Goal: Task Accomplishment & Management: Complete application form

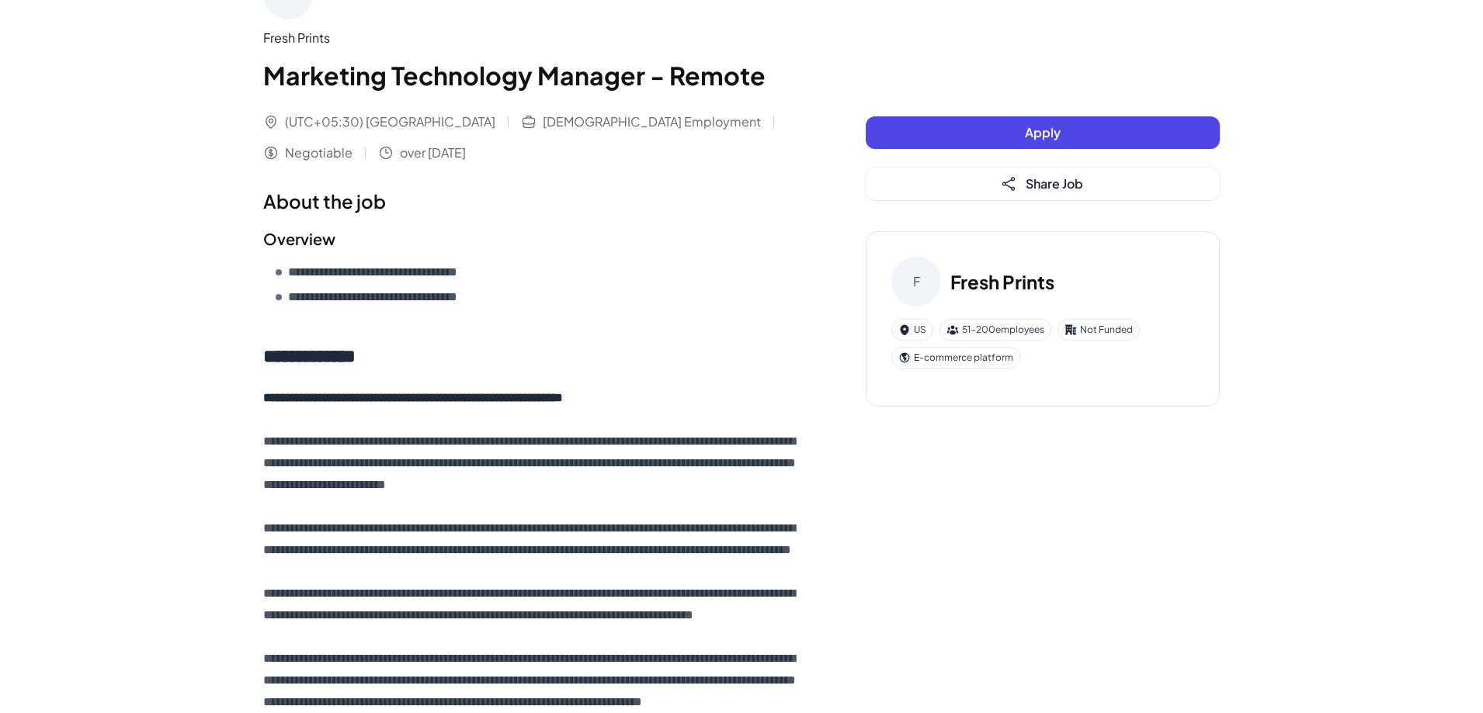
scroll to position [78, 0]
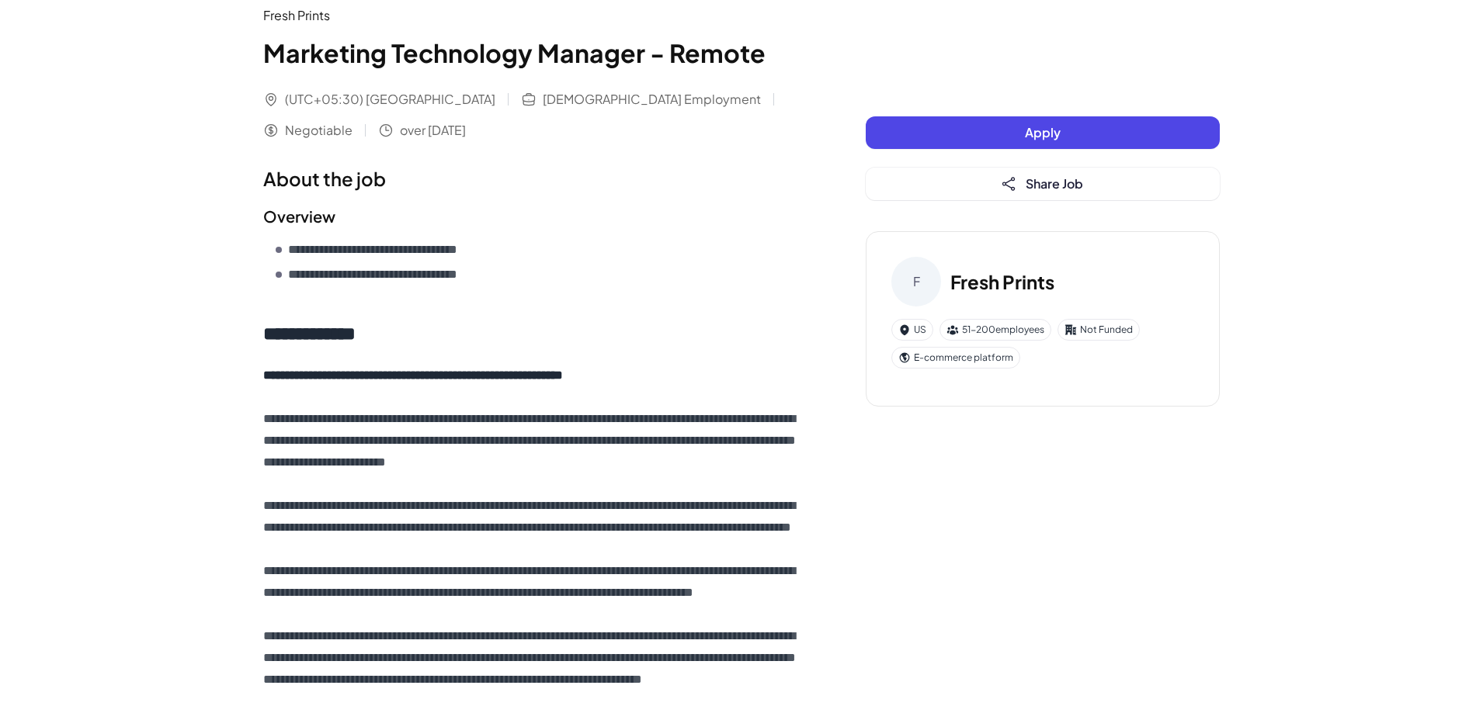
click at [990, 127] on button "Apply" at bounding box center [1043, 132] width 354 height 33
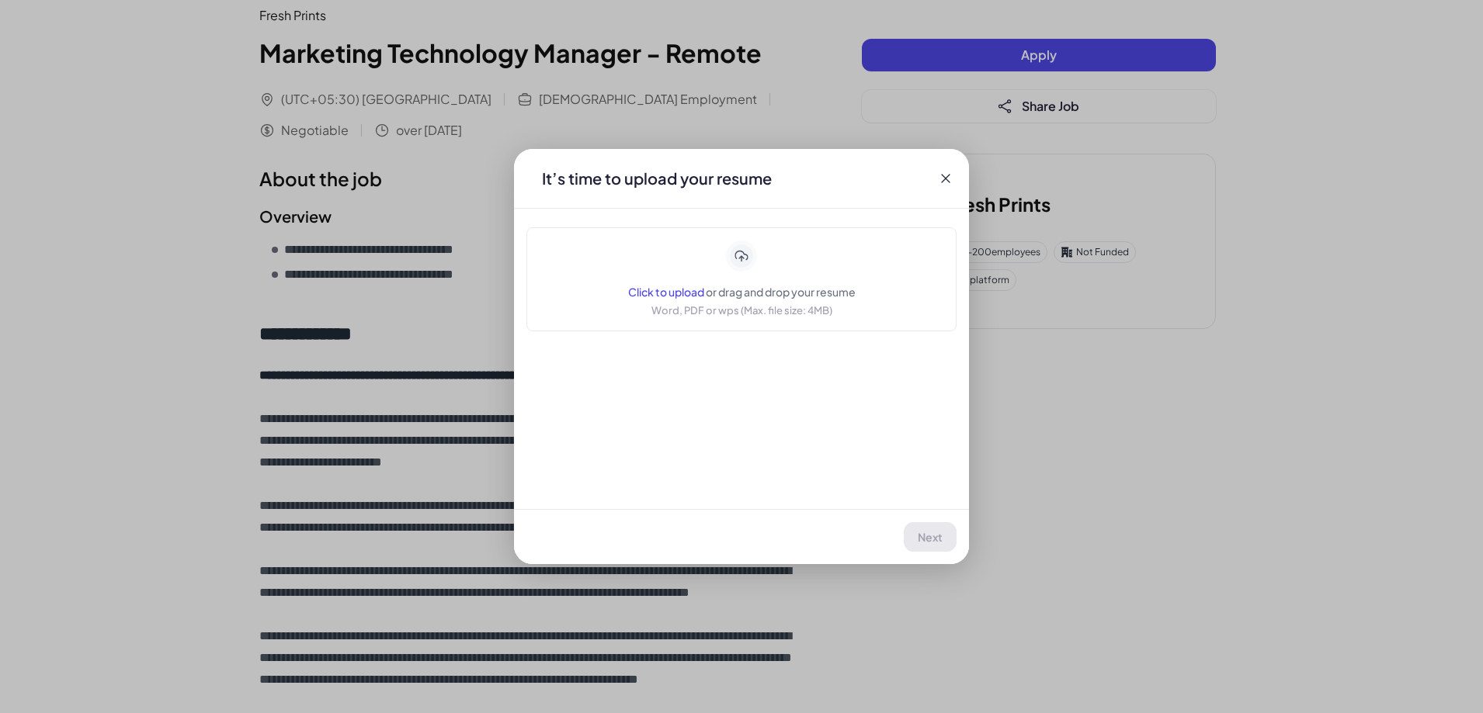
click at [692, 287] on span "Click to upload" at bounding box center [666, 292] width 76 height 14
click at [932, 529] on button "Next" at bounding box center [930, 537] width 51 height 30
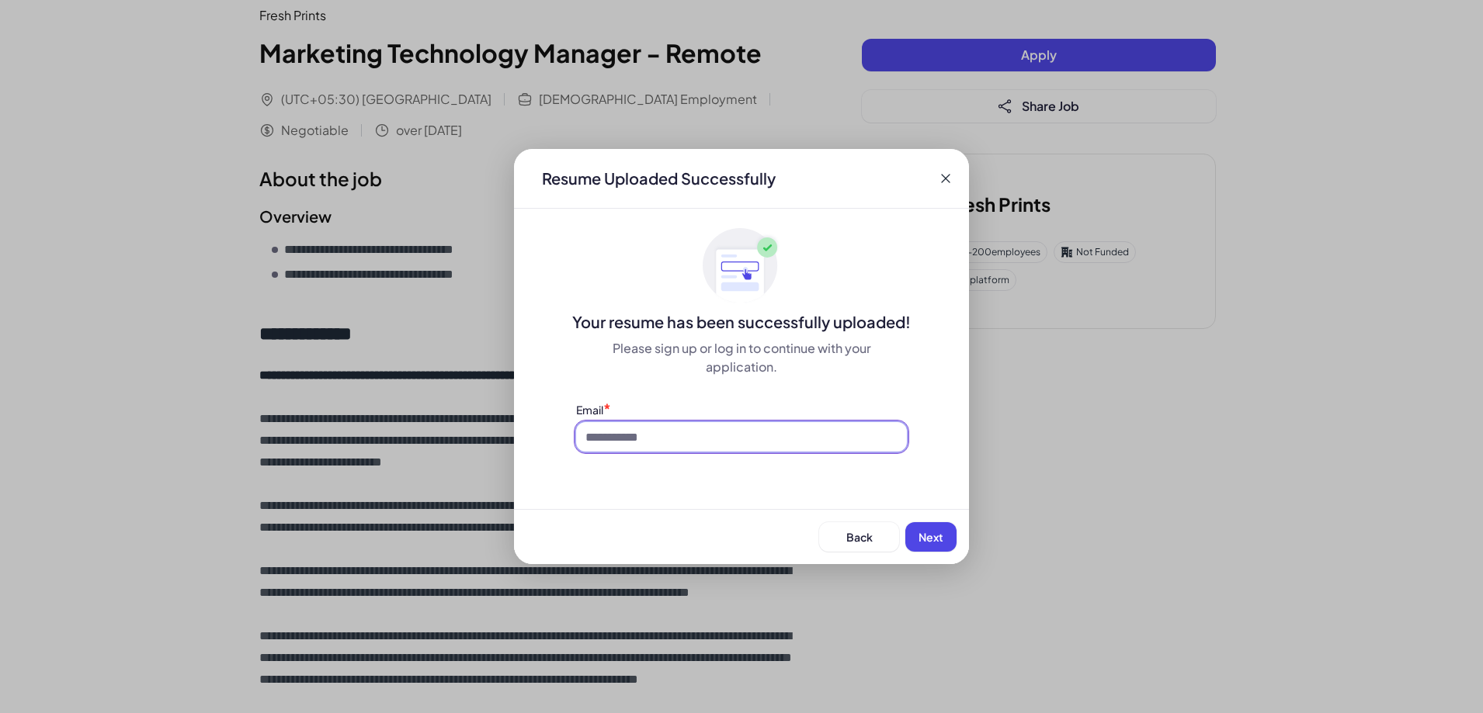
click at [648, 439] on input at bounding box center [741, 437] width 331 height 30
type input "**********"
click at [937, 531] on span "Next" at bounding box center [930, 537] width 25 height 14
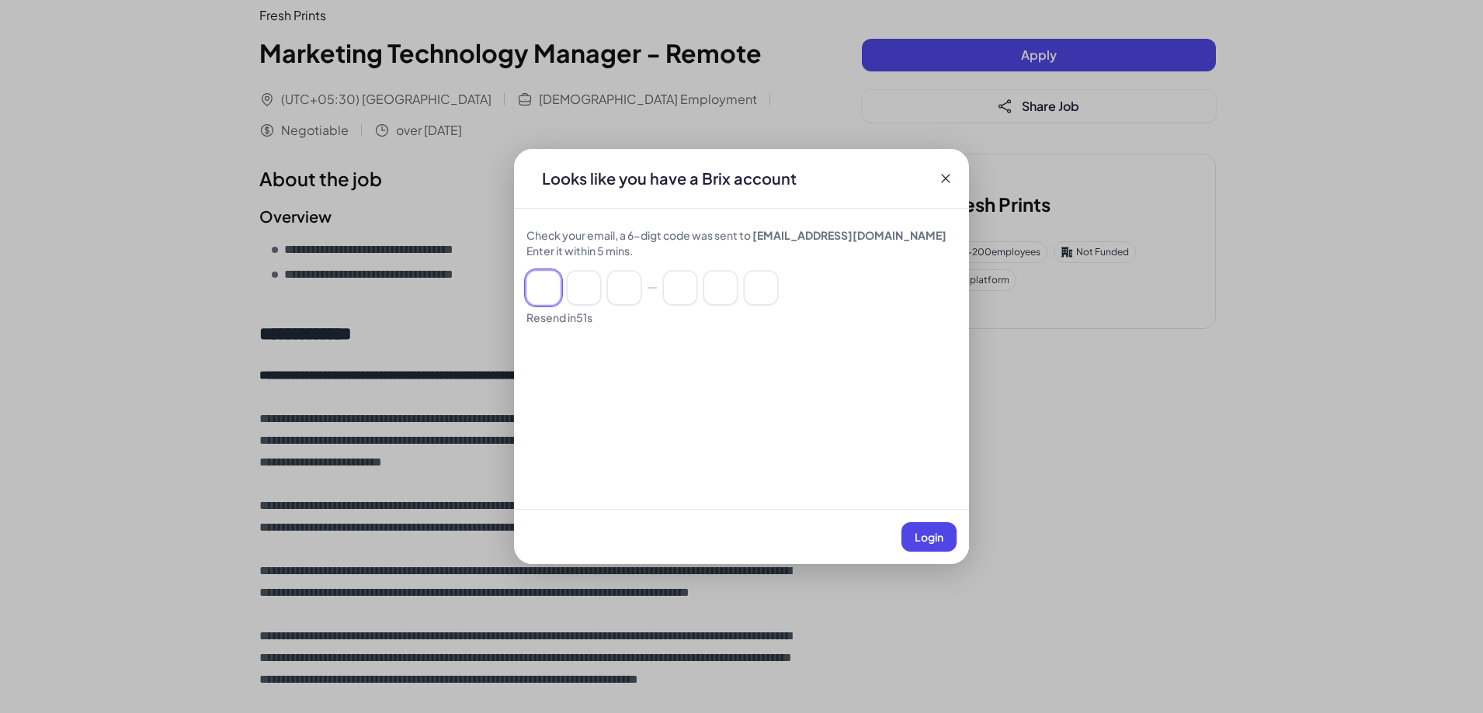
click at [531, 283] on input at bounding box center [543, 288] width 34 height 34
paste input "******"
type input "*"
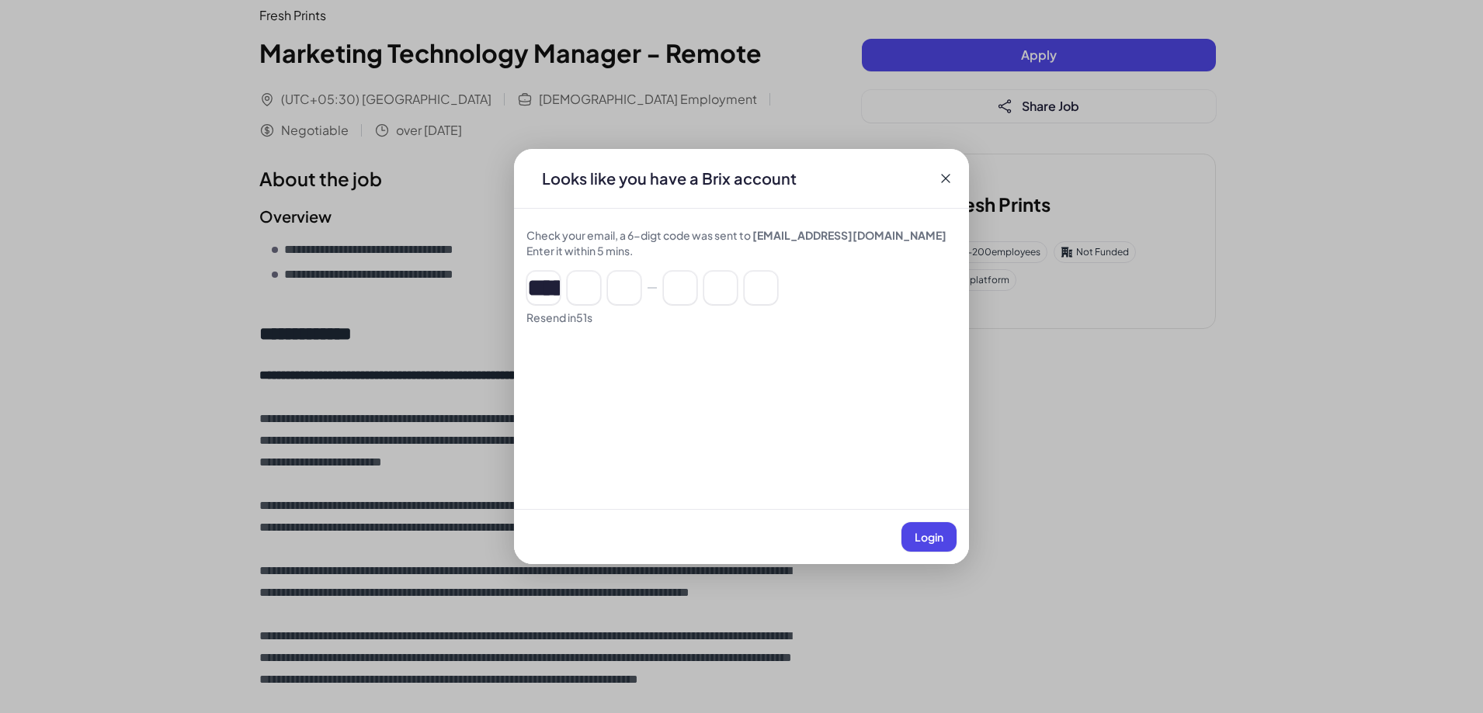
type input "*"
click at [917, 540] on span "Login" at bounding box center [929, 537] width 29 height 14
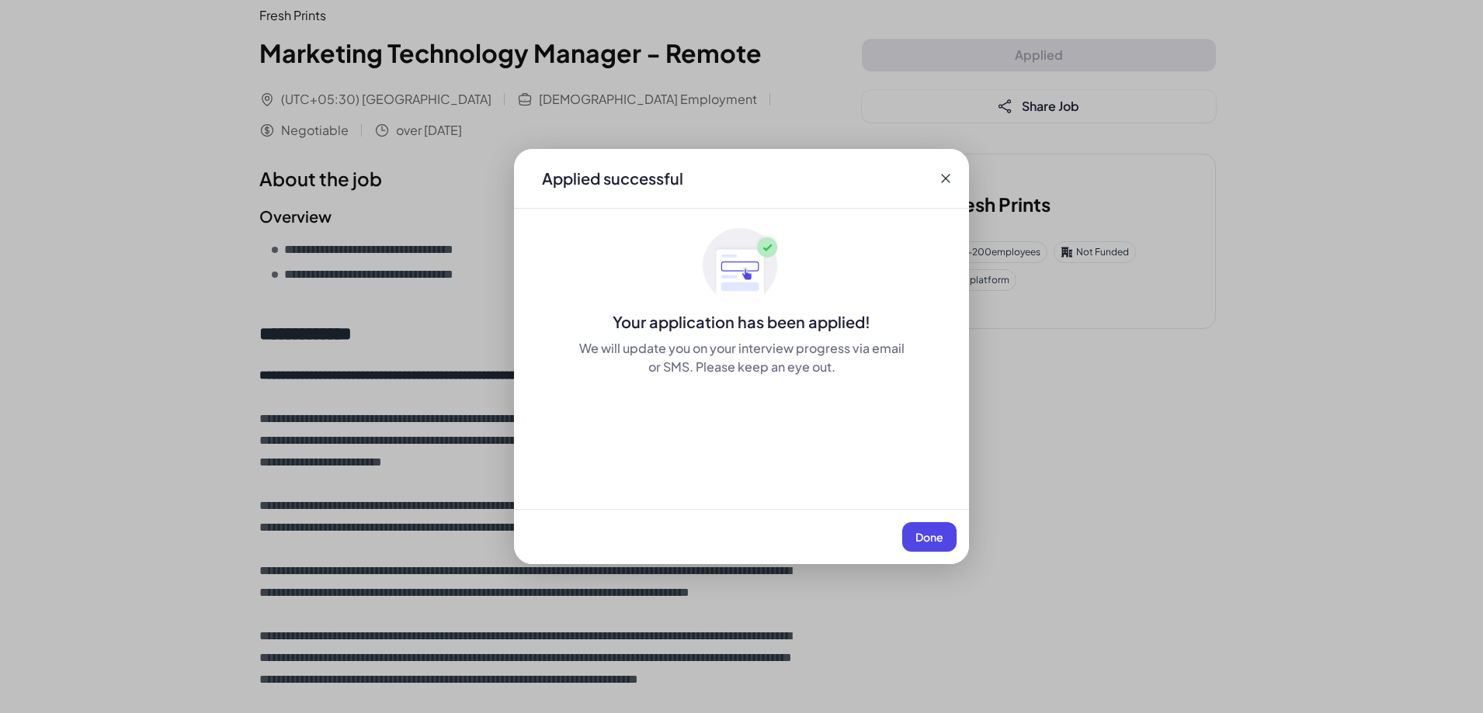
click at [942, 544] on button "Done" at bounding box center [929, 537] width 54 height 30
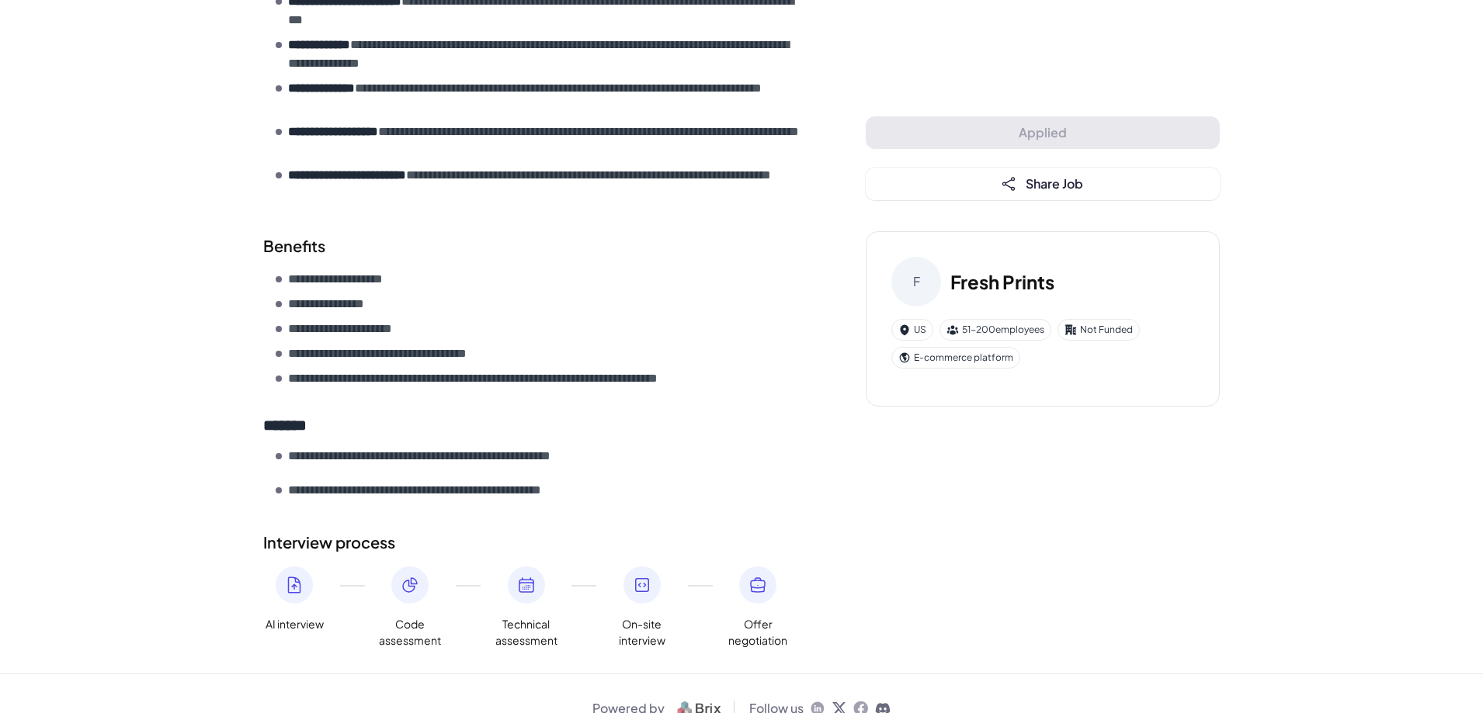
scroll to position [1961, 0]
